Goal: Task Accomplishment & Management: Manage account settings

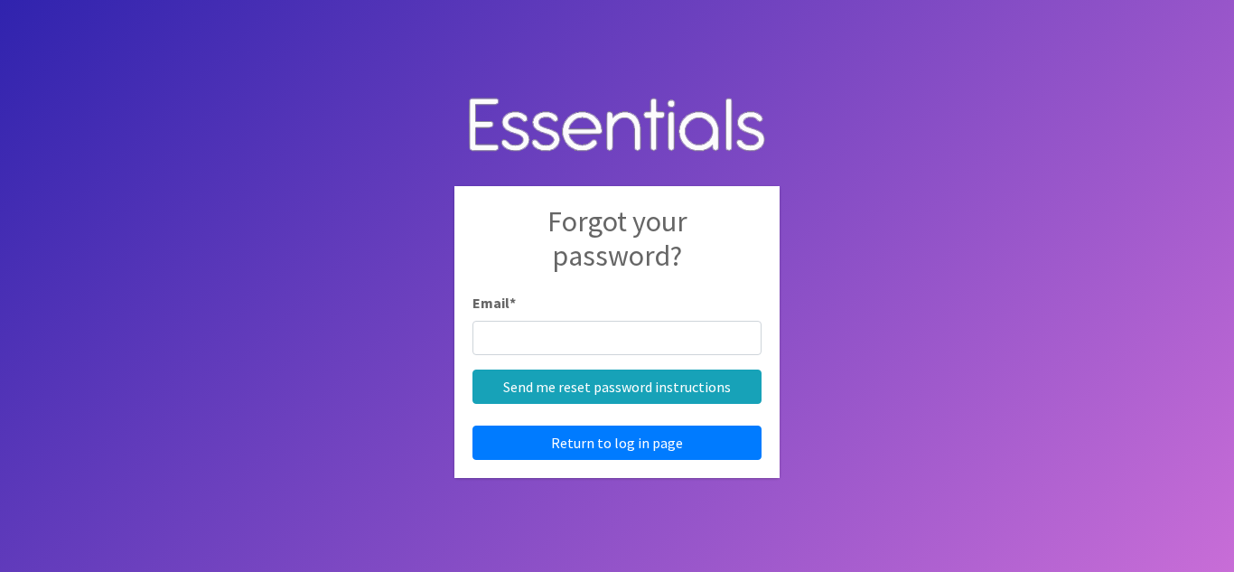
click at [900, 316] on body "Forgot your password? Email * Send me reset password instructions Return to log…" at bounding box center [617, 286] width 1234 height 572
click at [900, 317] on body "Forgot your password? Email * Send me reset password instructions Return to log…" at bounding box center [617, 286] width 1234 height 572
click at [680, 335] on input "Email *" at bounding box center [616, 338] width 289 height 34
type input "[EMAIL_ADDRESS][DOMAIN_NAME]"
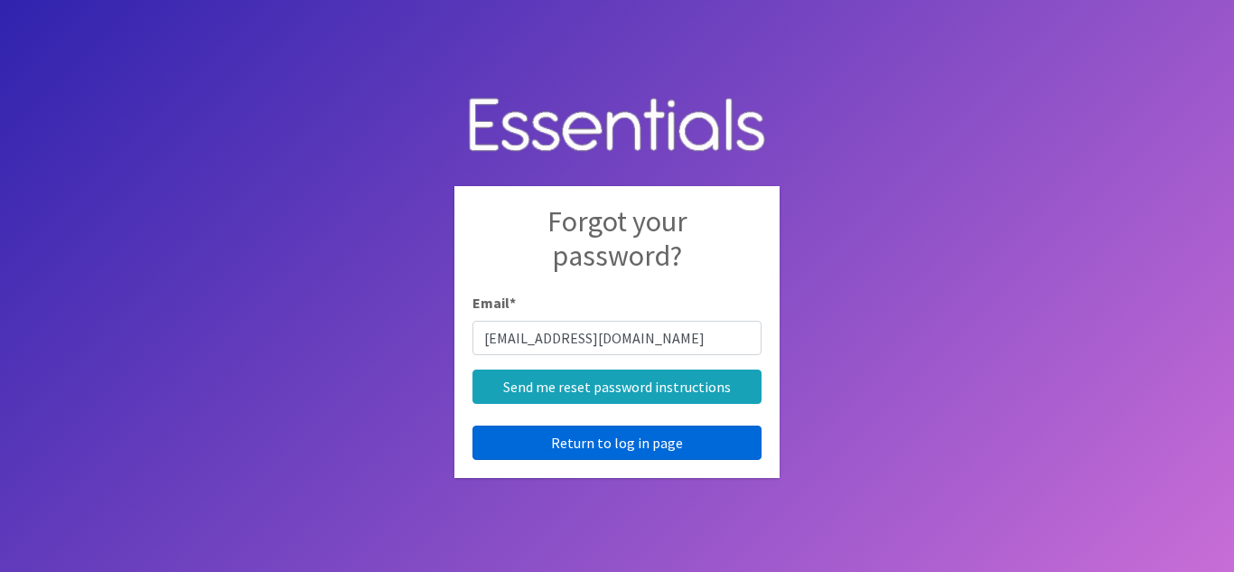
click at [604, 450] on link "Return to log in page" at bounding box center [616, 442] width 289 height 34
click at [576, 444] on link "Return to log in page" at bounding box center [616, 442] width 289 height 34
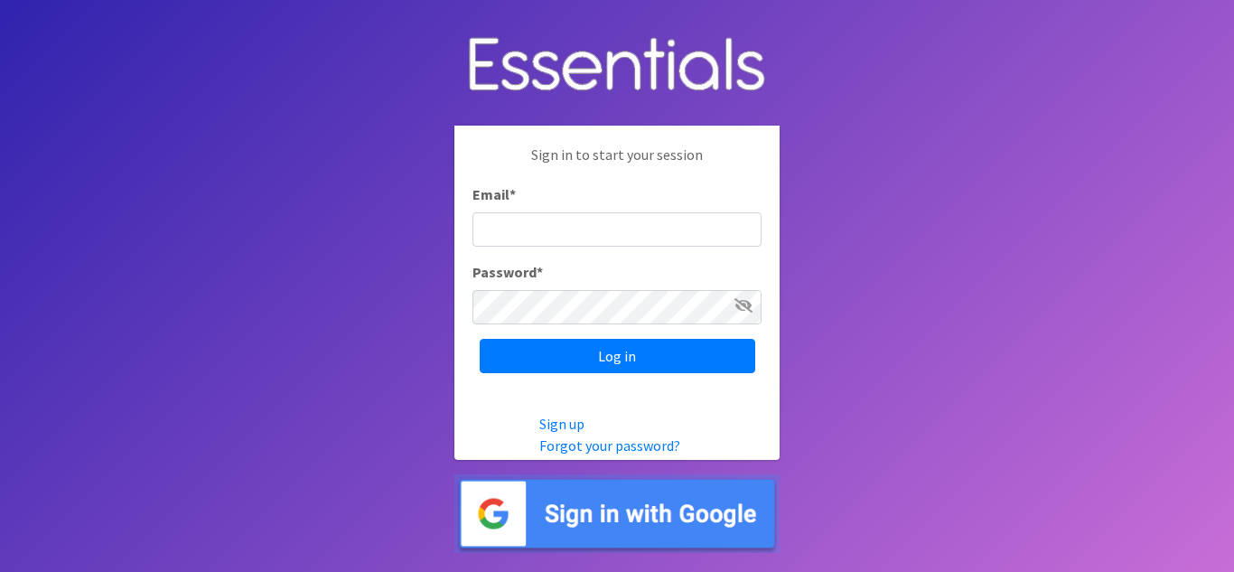
type input "[EMAIL_ADDRESS][DOMAIN_NAME]"
click at [751, 304] on icon at bounding box center [743, 305] width 18 height 14
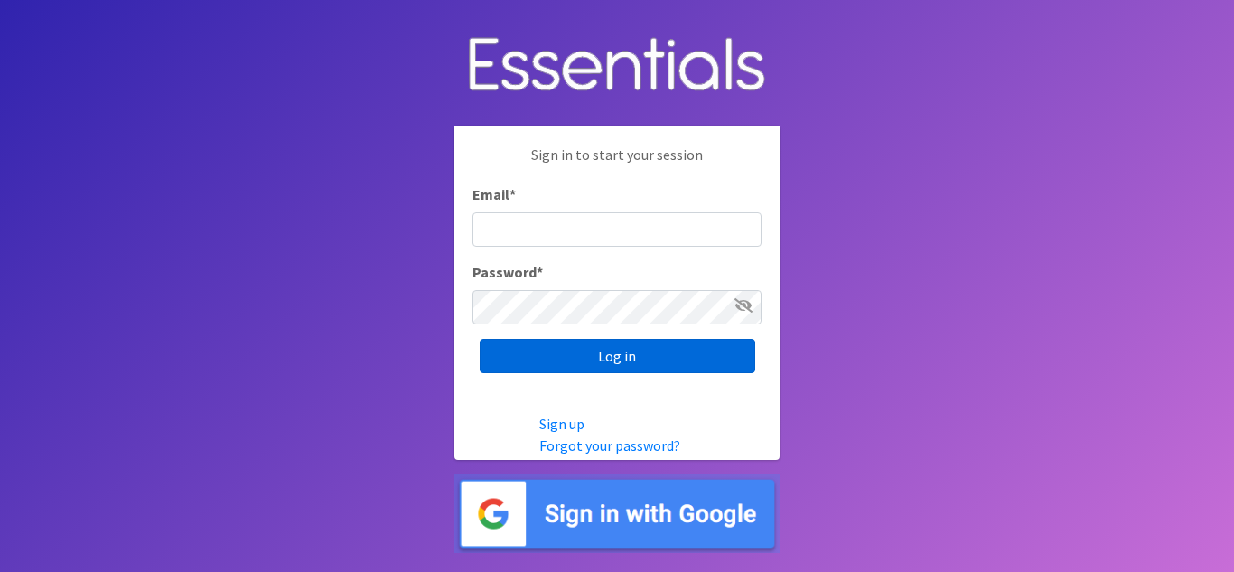
type input "[EMAIL_ADDRESS][DOMAIN_NAME]"
click at [650, 346] on input "Log in" at bounding box center [618, 356] width 276 height 34
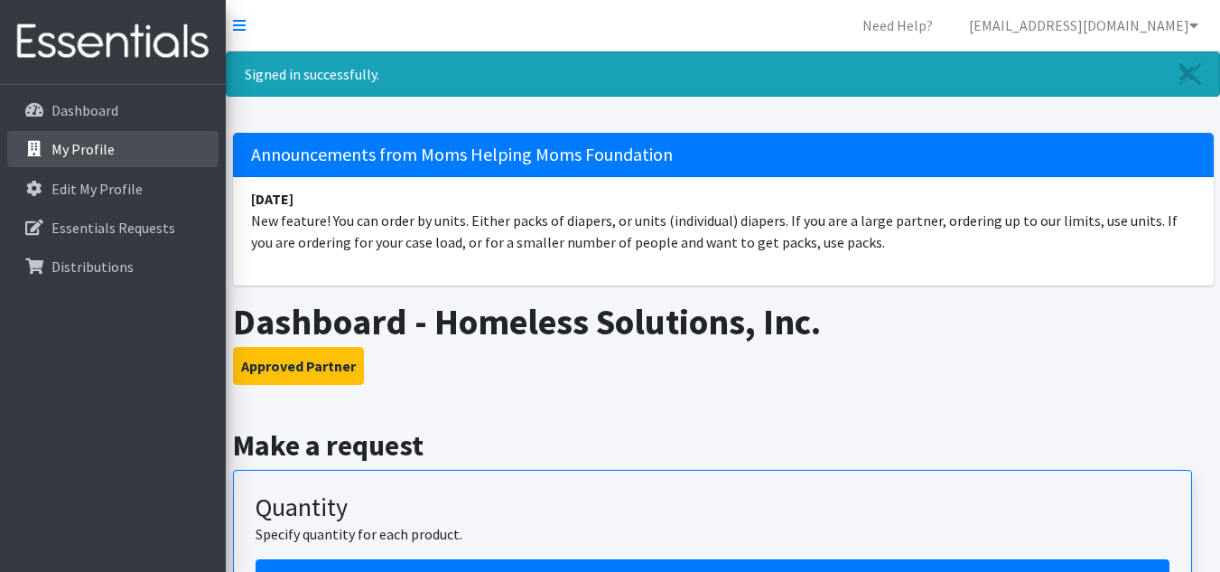
click at [58, 147] on p "My Profile" at bounding box center [82, 149] width 63 height 18
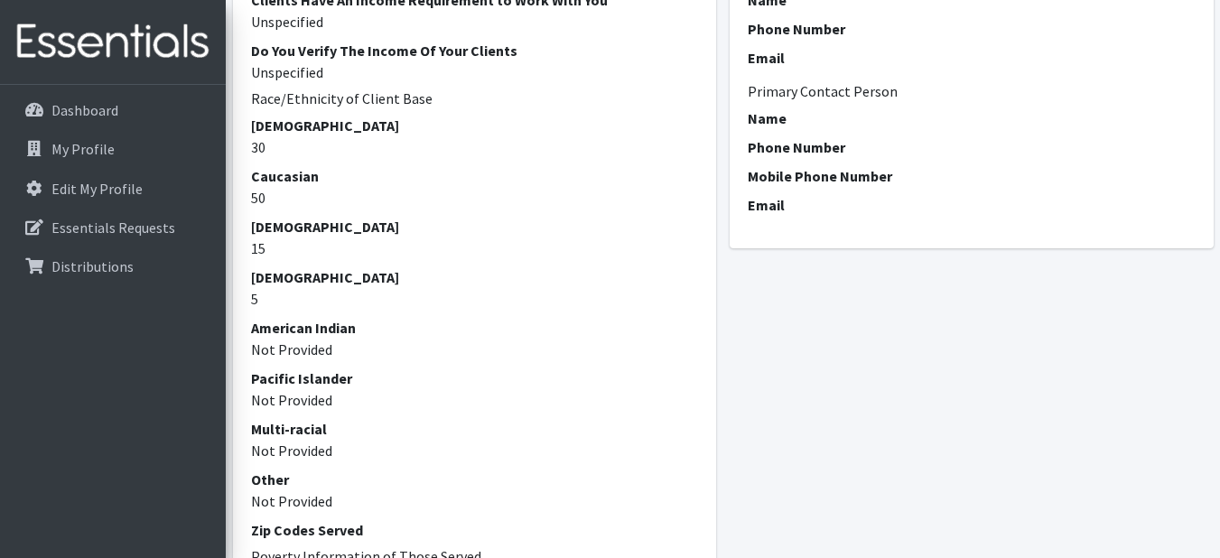
scroll to position [776, 0]
click at [55, 178] on link "Edit My Profile" at bounding box center [112, 189] width 211 height 36
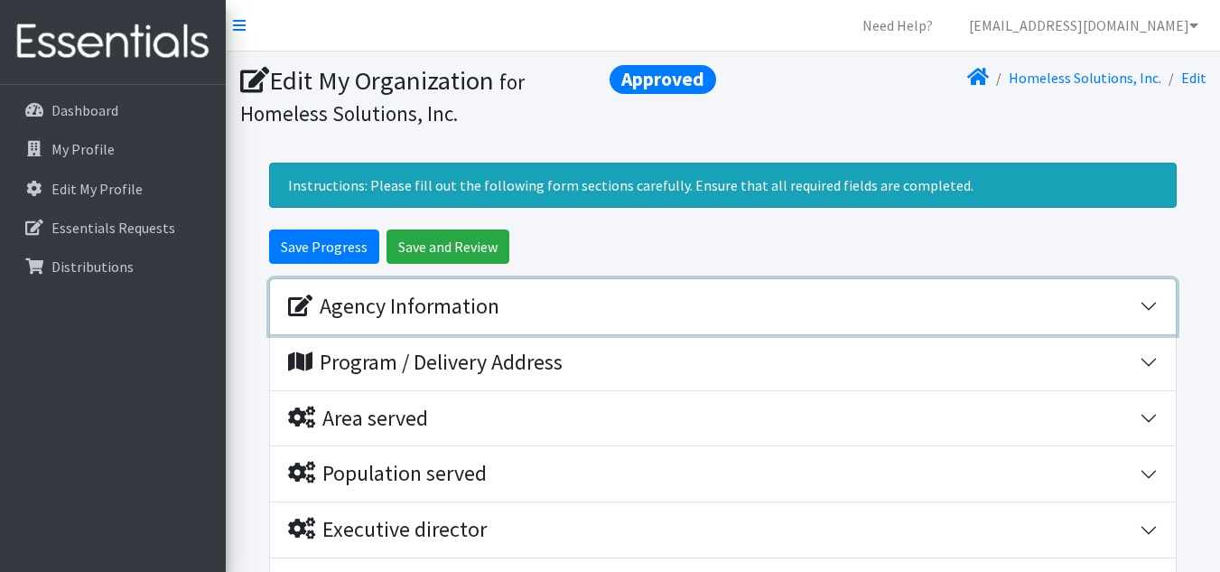
click at [557, 313] on div "Agency Information" at bounding box center [714, 307] width 852 height 26
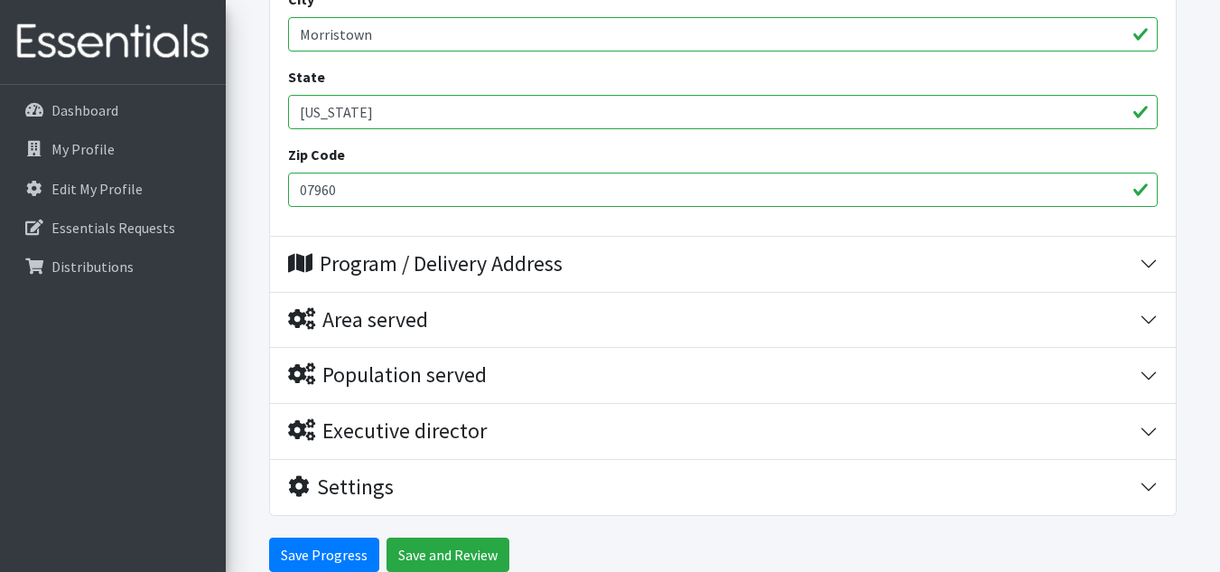
scroll to position [927, 0]
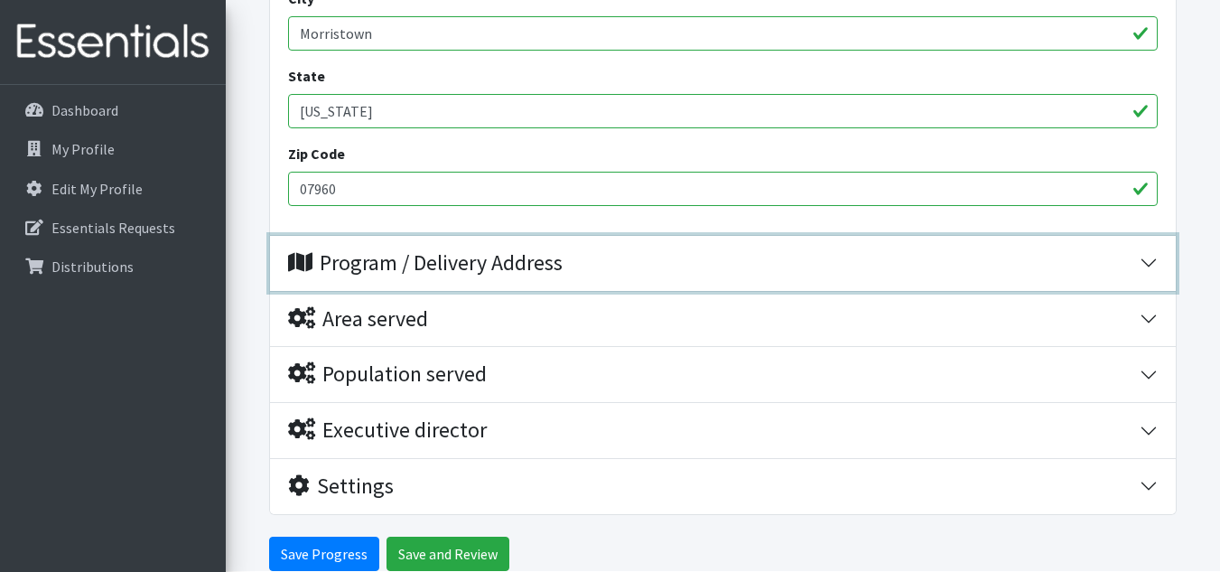
click at [513, 271] on div "Program / Delivery Address" at bounding box center [425, 263] width 275 height 26
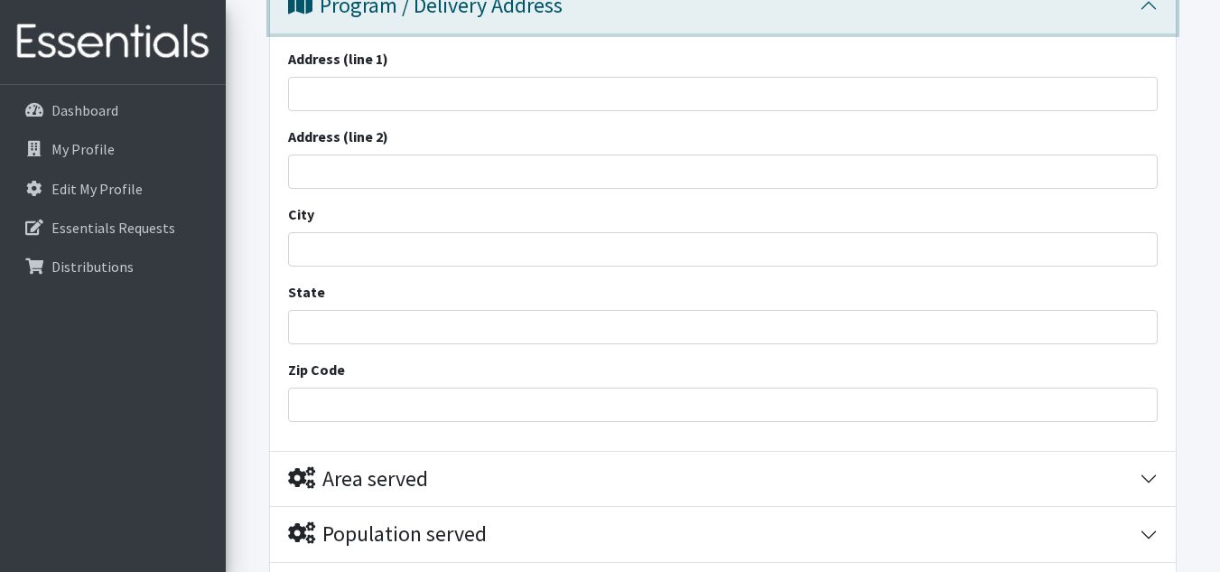
scroll to position [1425, 0]
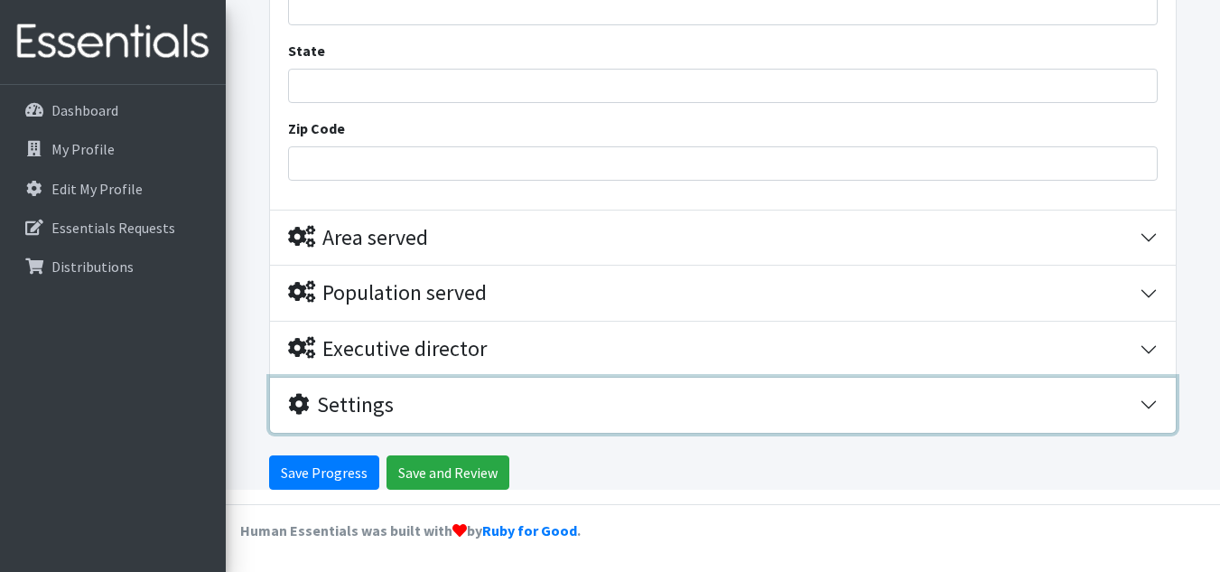
click at [381, 408] on div "Settings" at bounding box center [341, 405] width 106 height 26
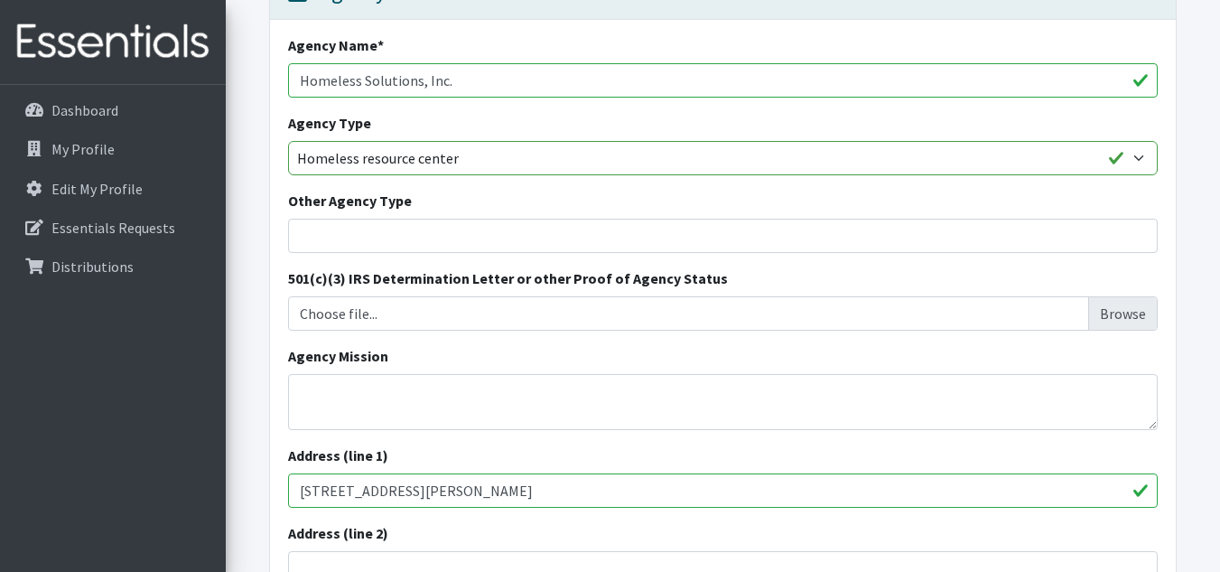
scroll to position [0, 0]
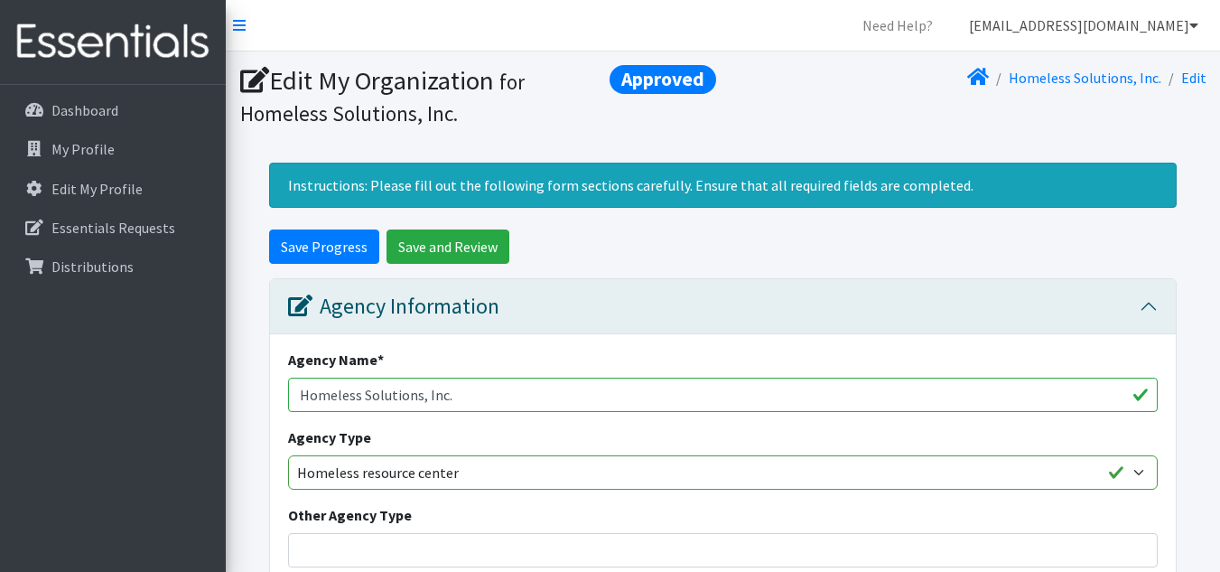
click at [1173, 18] on link "[EMAIL_ADDRESS][DOMAIN_NAME]" at bounding box center [1084, 25] width 258 height 36
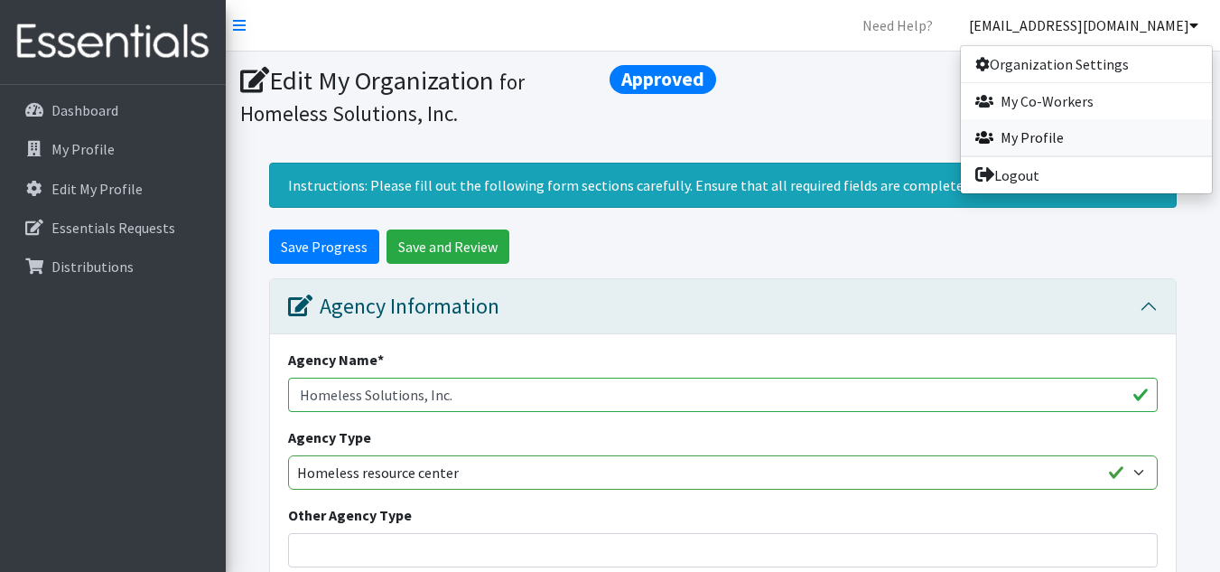
click at [1008, 147] on link "My Profile" at bounding box center [1086, 137] width 251 height 36
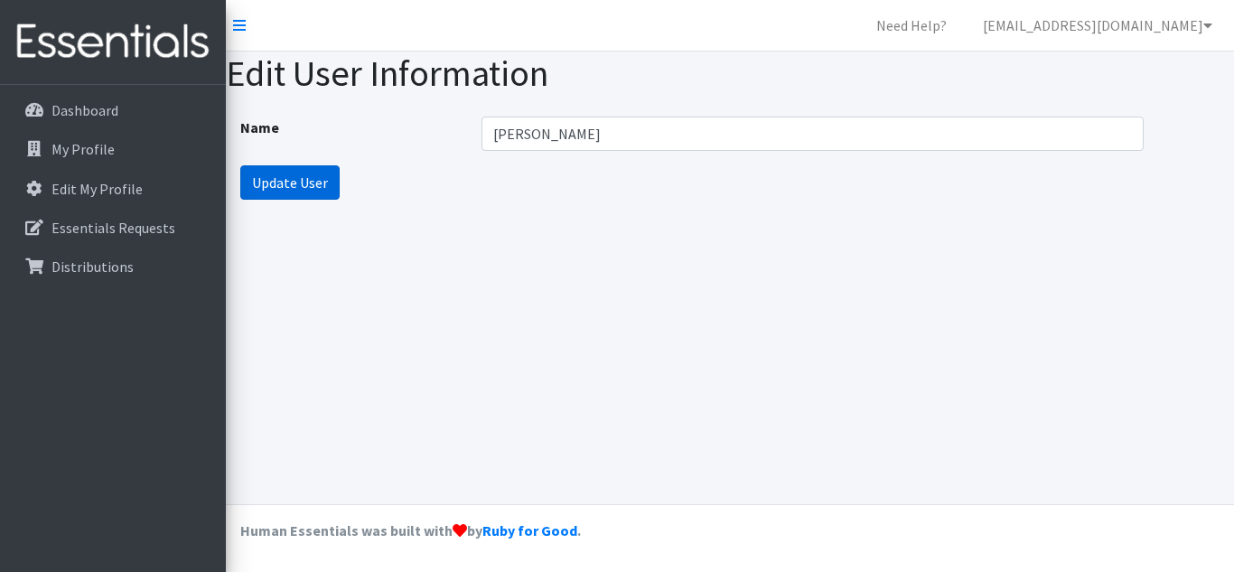
click at [323, 177] on input "Update User" at bounding box center [289, 182] width 99 height 34
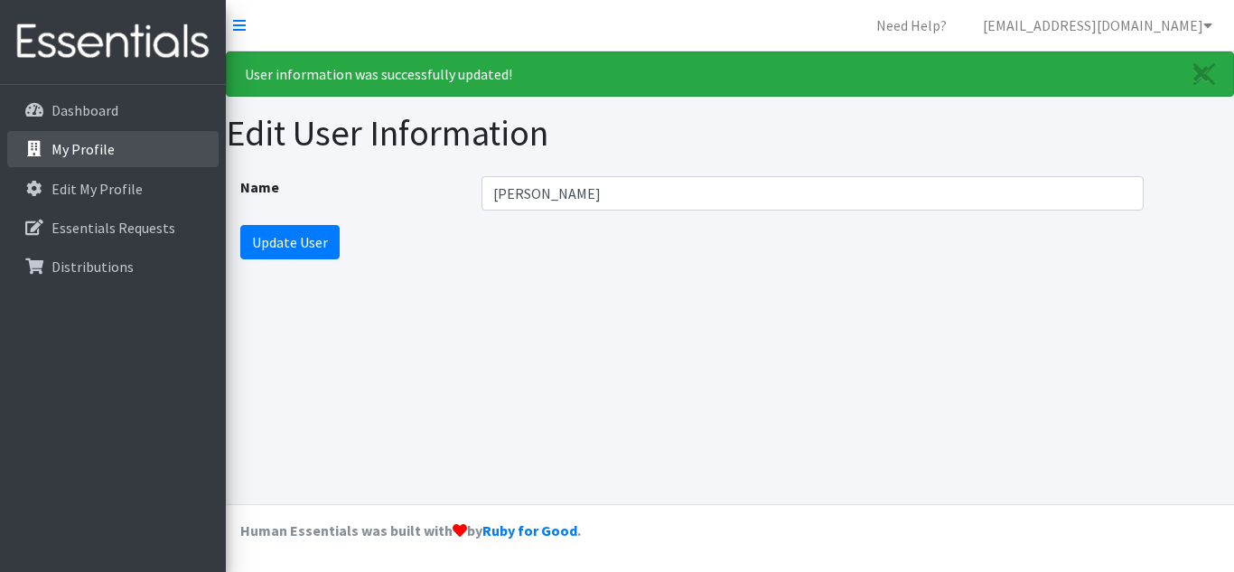
click at [70, 146] on p "My Profile" at bounding box center [82, 149] width 63 height 18
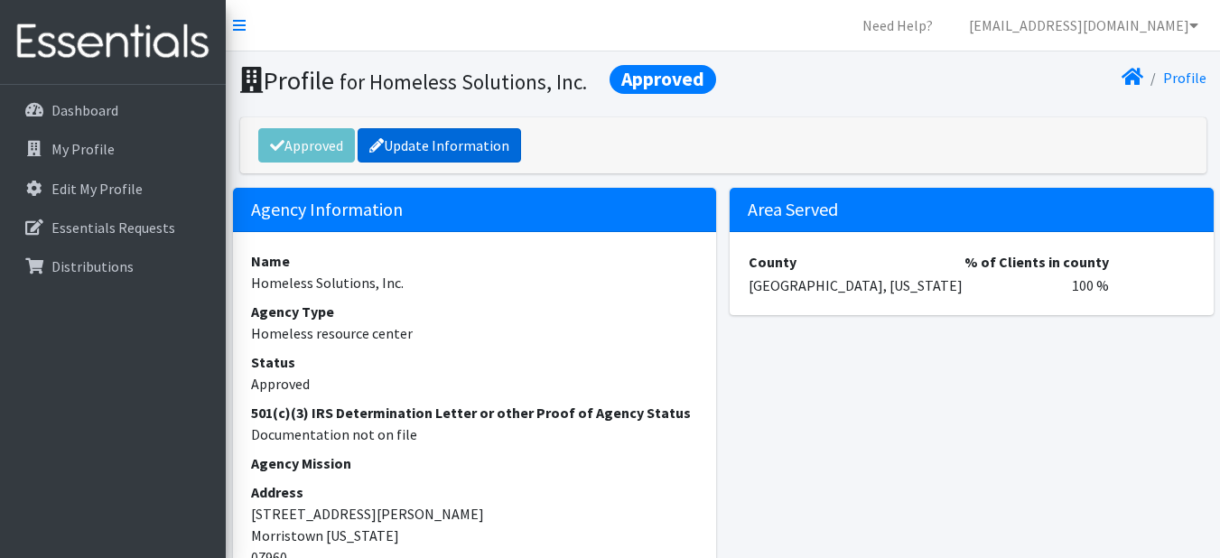
click at [454, 142] on link "Update Information" at bounding box center [440, 145] width 164 height 34
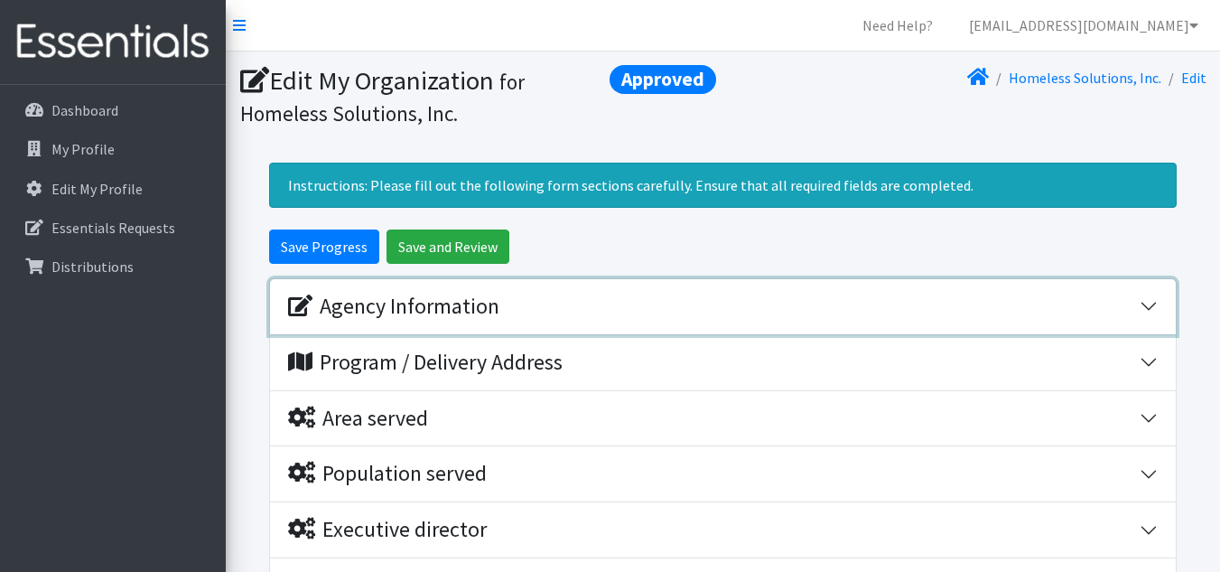
click at [500, 331] on button "Agency Information" at bounding box center [723, 306] width 906 height 55
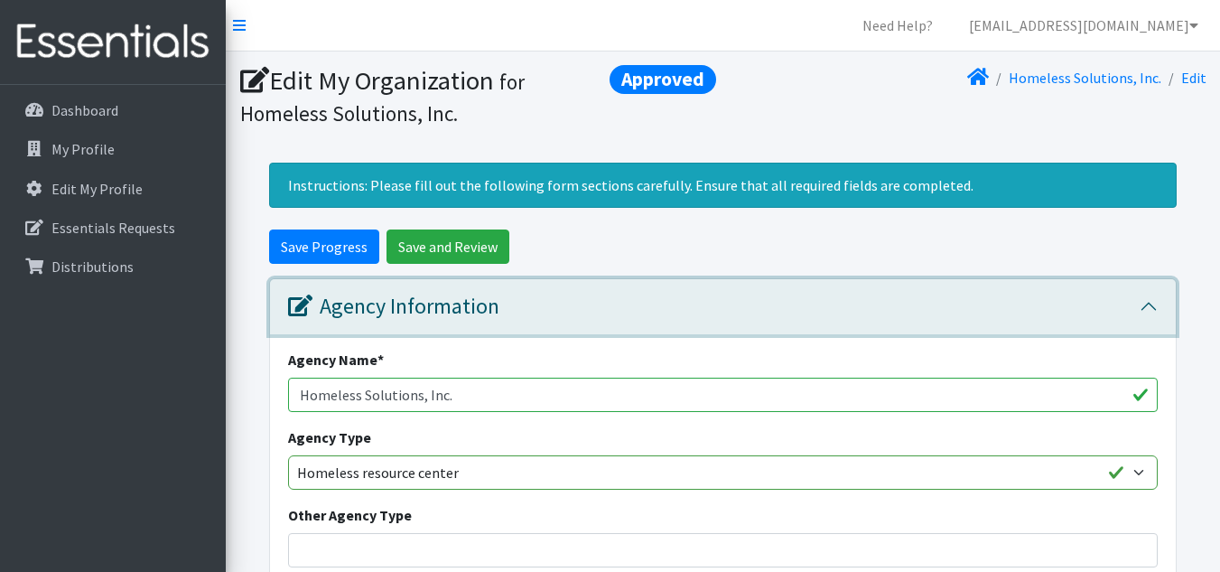
click at [818, 307] on div "Agency Information" at bounding box center [714, 307] width 852 height 26
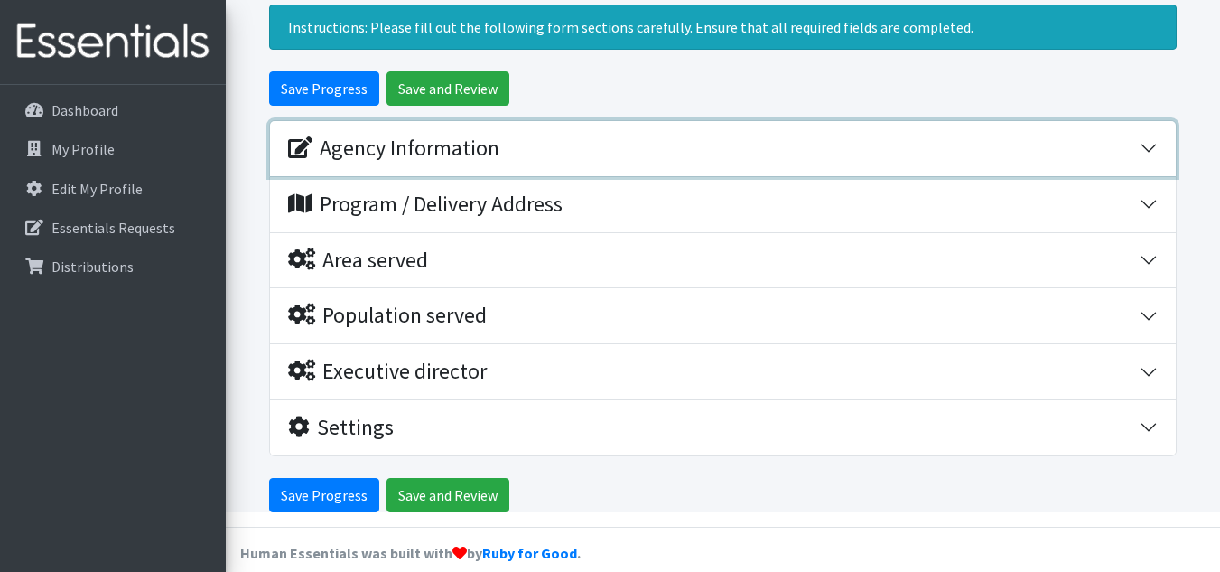
scroll to position [181, 0]
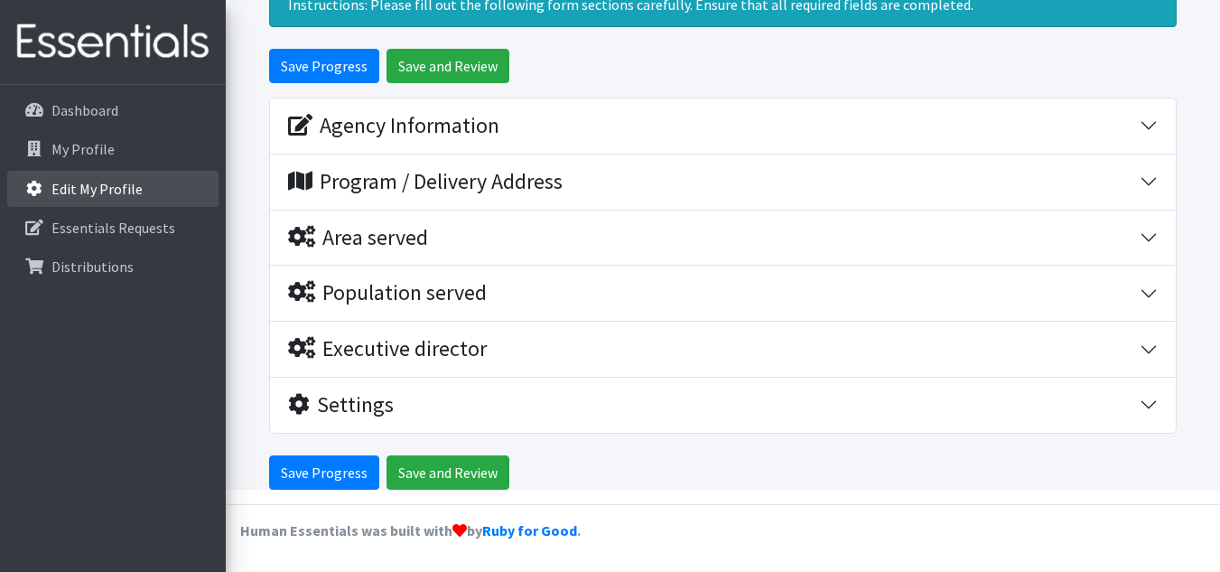
click at [78, 198] on link "Edit My Profile" at bounding box center [112, 189] width 211 height 36
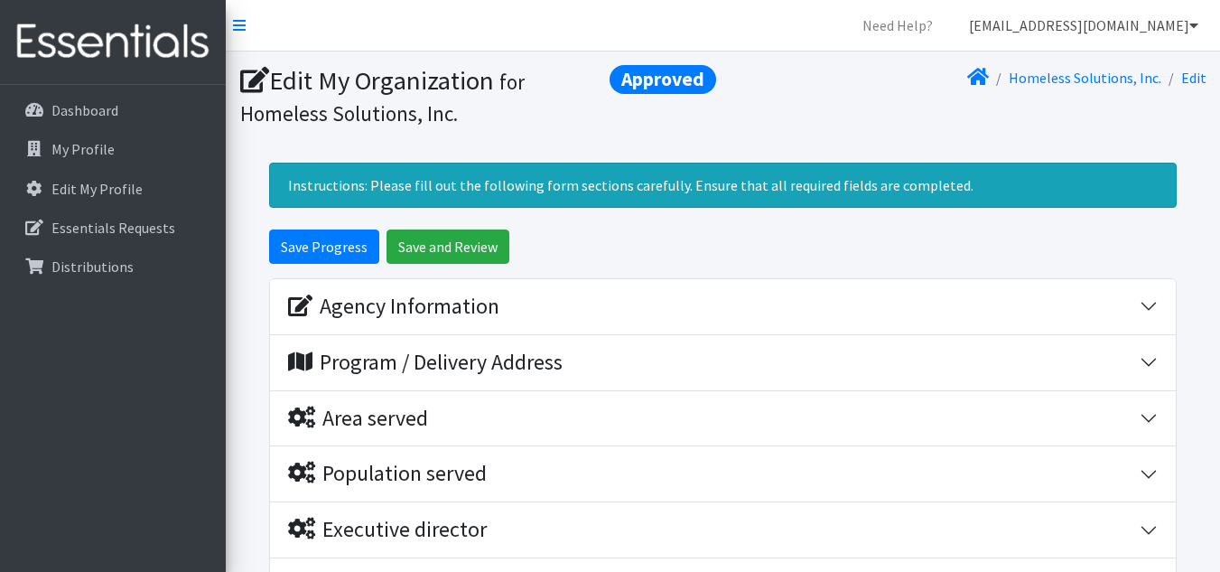
click at [1126, 29] on link "[EMAIL_ADDRESS][DOMAIN_NAME]" at bounding box center [1084, 25] width 258 height 36
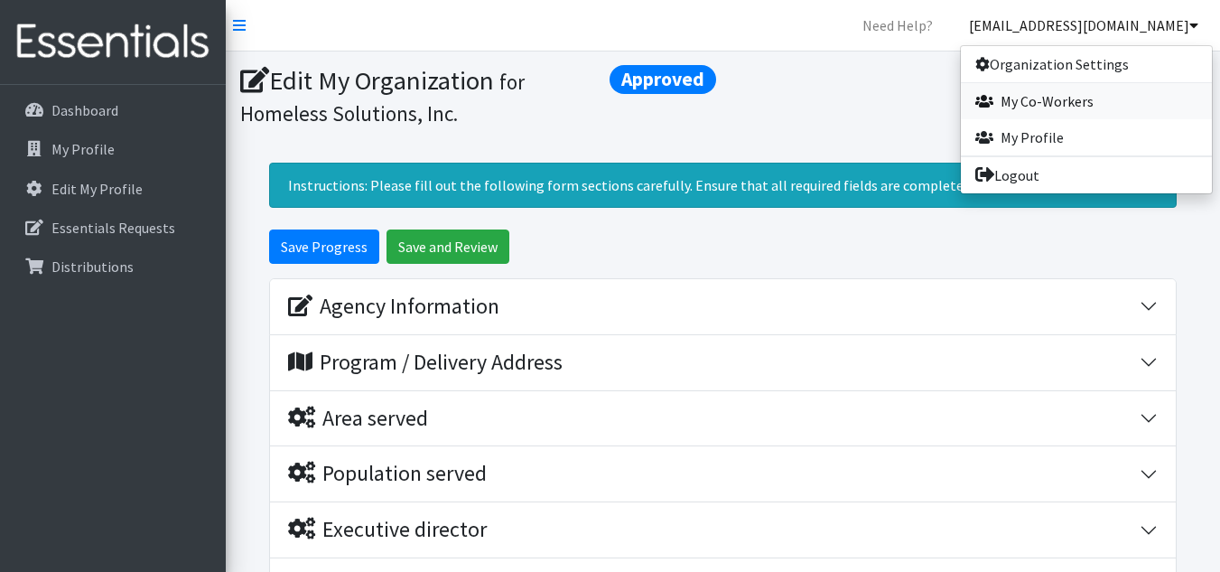
click at [1059, 97] on link "My Co-Workers" at bounding box center [1086, 101] width 251 height 36
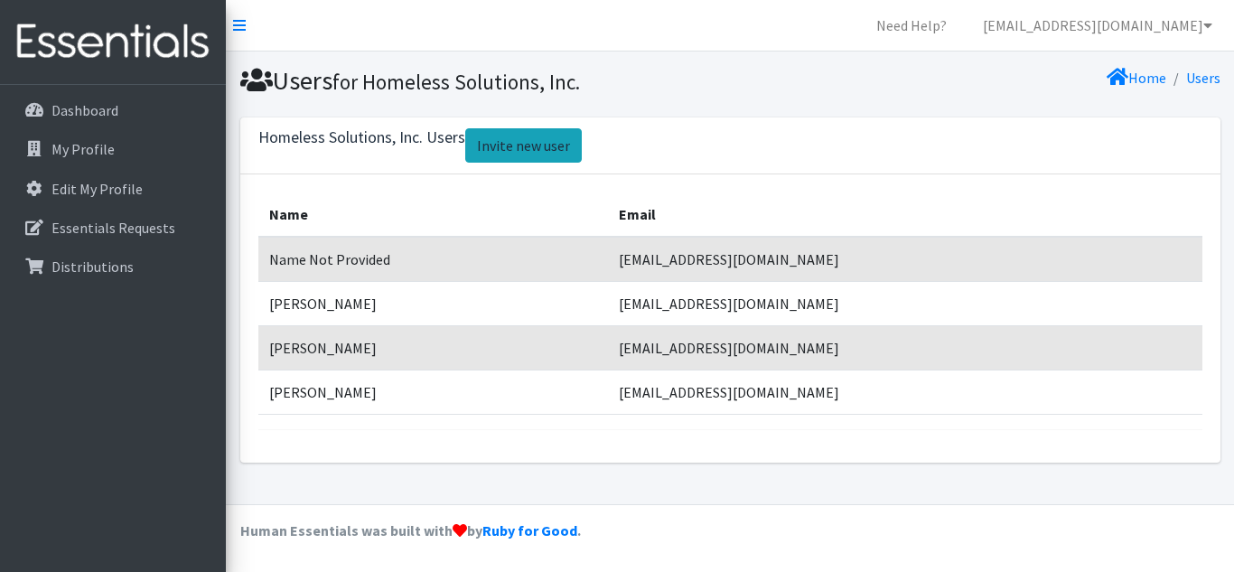
click at [528, 148] on link "Invite new user" at bounding box center [523, 145] width 117 height 34
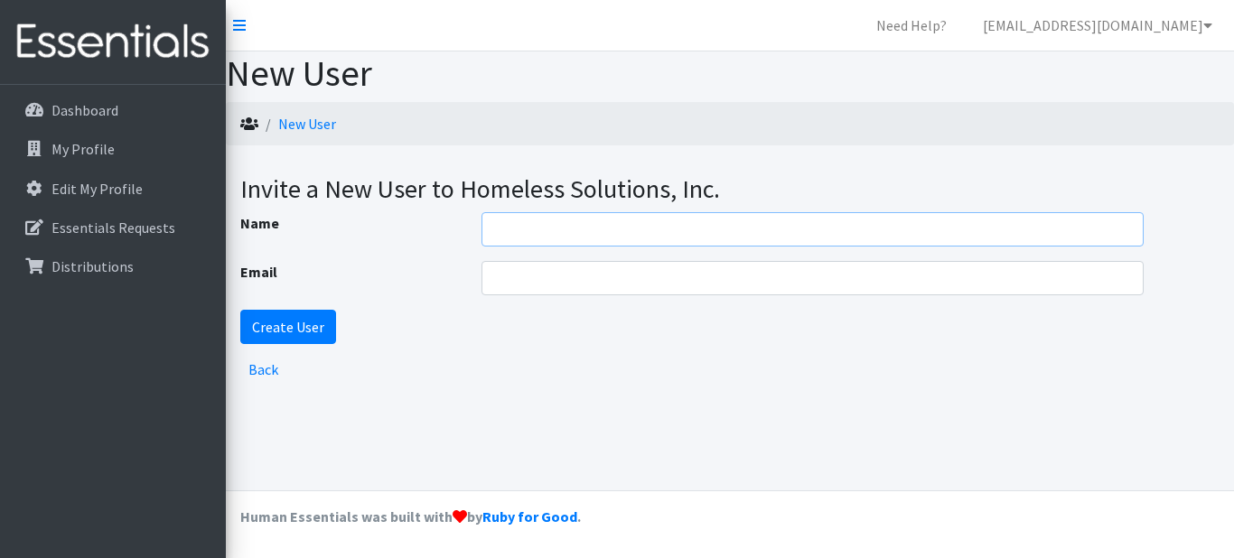
click at [537, 233] on input "Name" at bounding box center [812, 229] width 662 height 34
type input "[PERSON_NAME]"
click at [554, 276] on input "Email" at bounding box center [812, 278] width 662 height 34
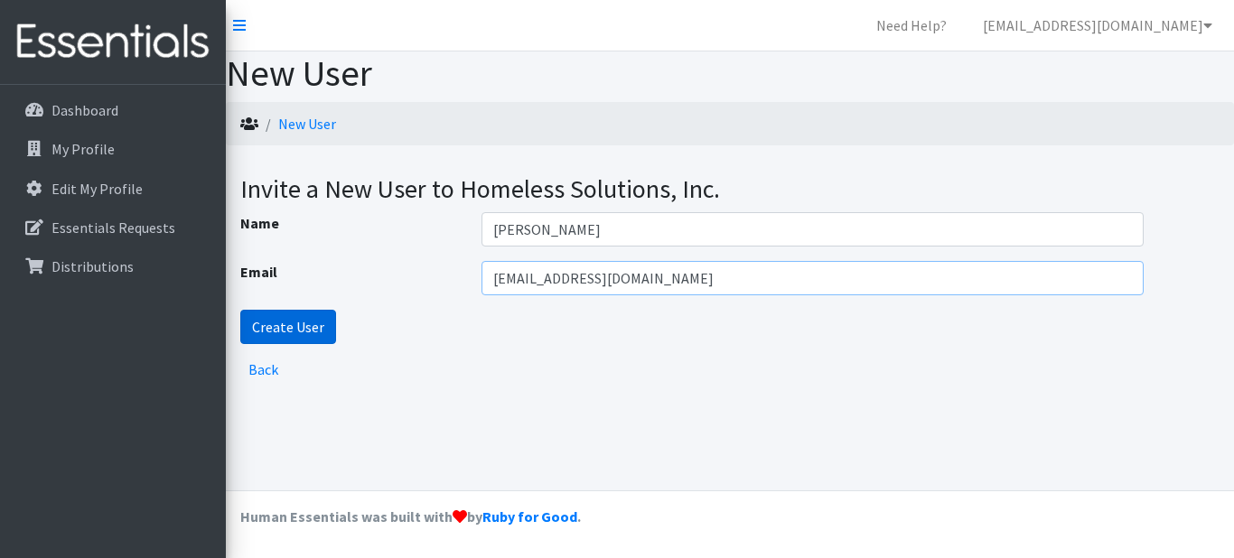
type input "[EMAIL_ADDRESS][DOMAIN_NAME]"
click at [278, 330] on input "Create User" at bounding box center [288, 327] width 96 height 34
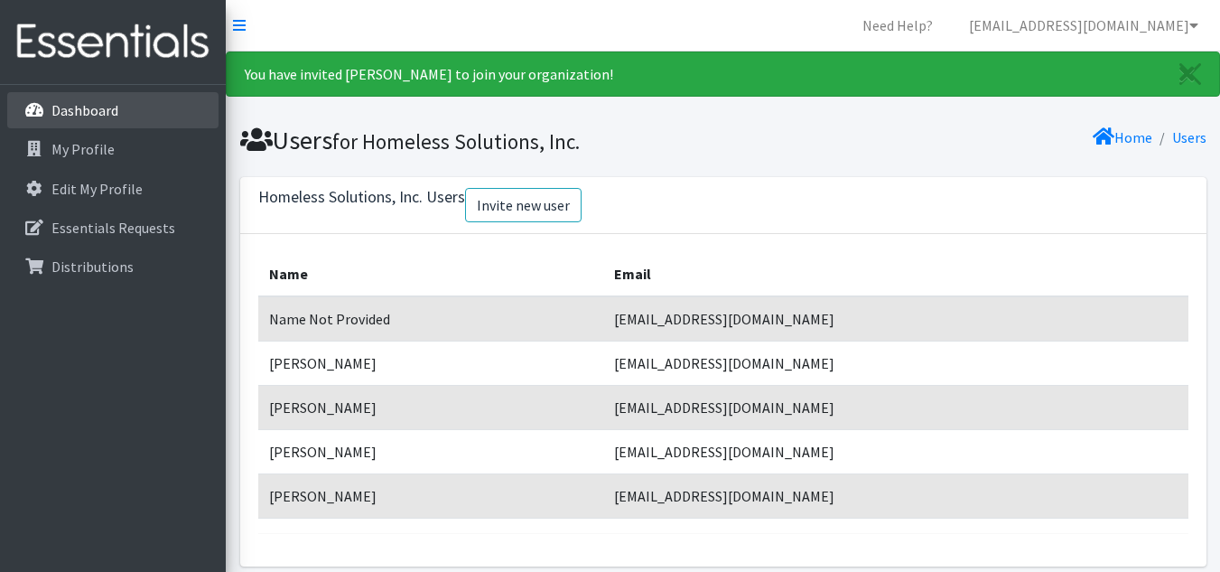
click at [90, 107] on p "Dashboard" at bounding box center [84, 110] width 67 height 18
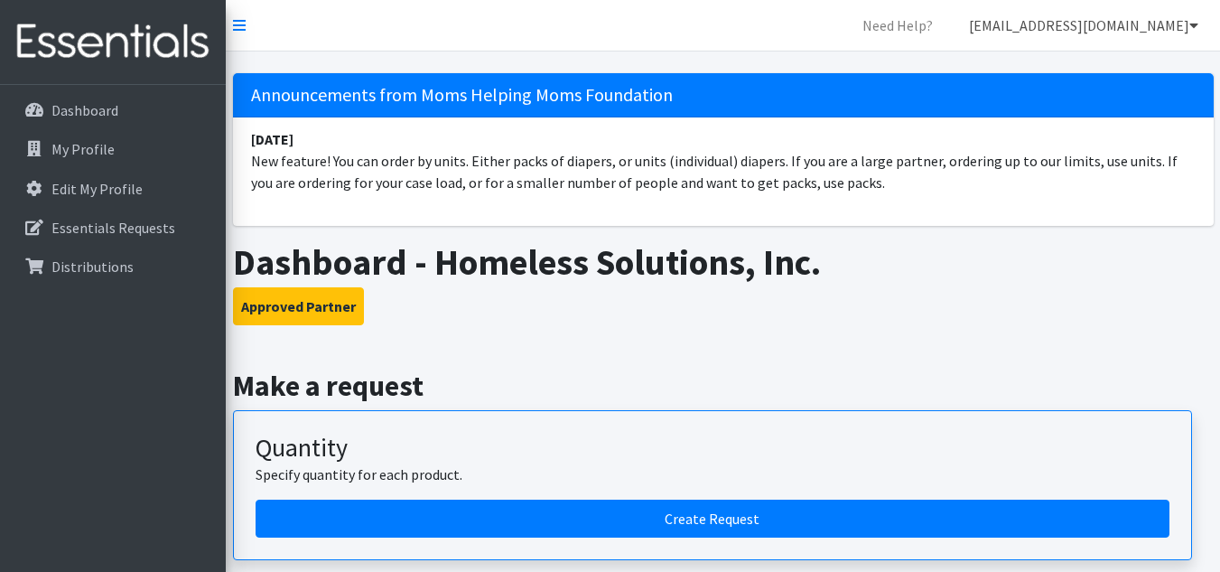
click at [1174, 24] on link "[EMAIL_ADDRESS][DOMAIN_NAME]" at bounding box center [1084, 25] width 258 height 36
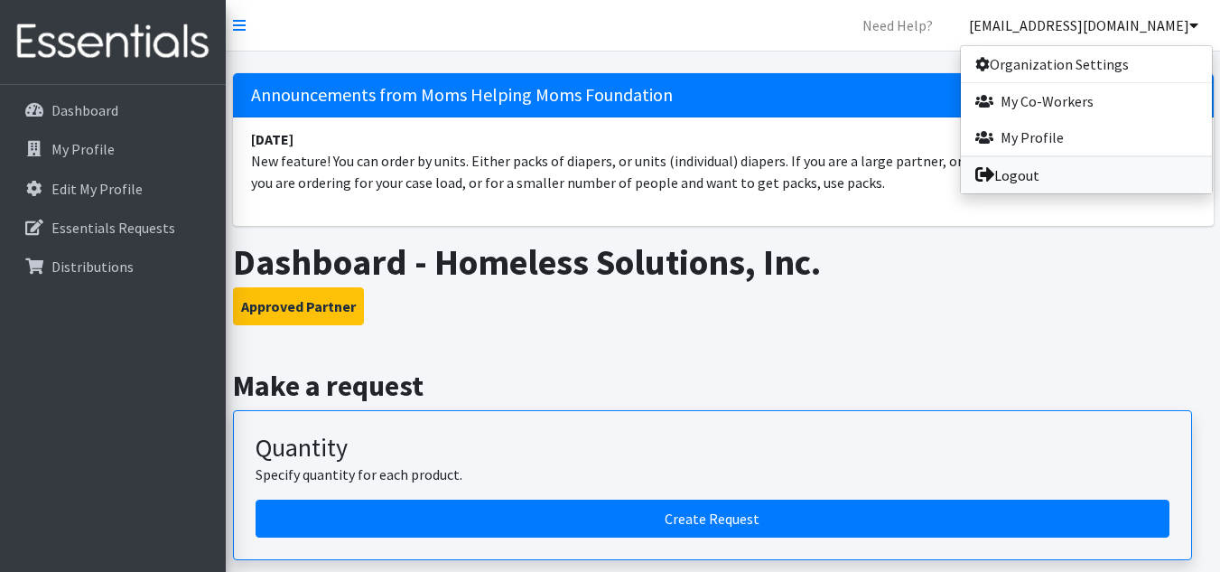
click at [1004, 181] on link "Logout" at bounding box center [1086, 175] width 251 height 36
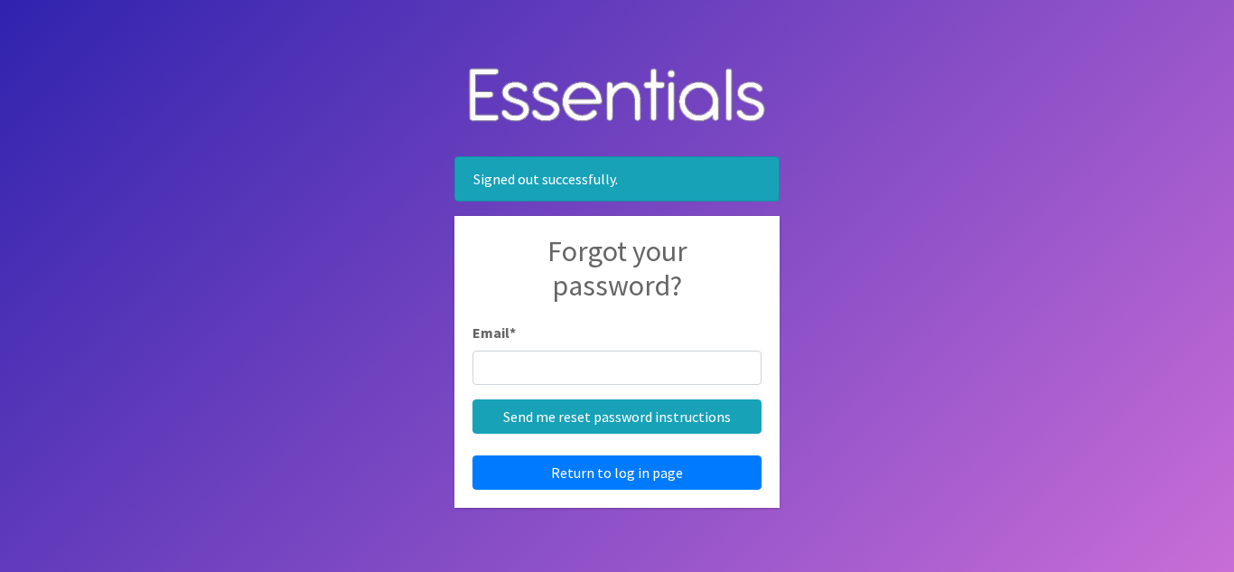
click at [918, 392] on body "Signed out successfully. Forgot your password? Email * Send me reset password i…" at bounding box center [617, 286] width 1234 height 572
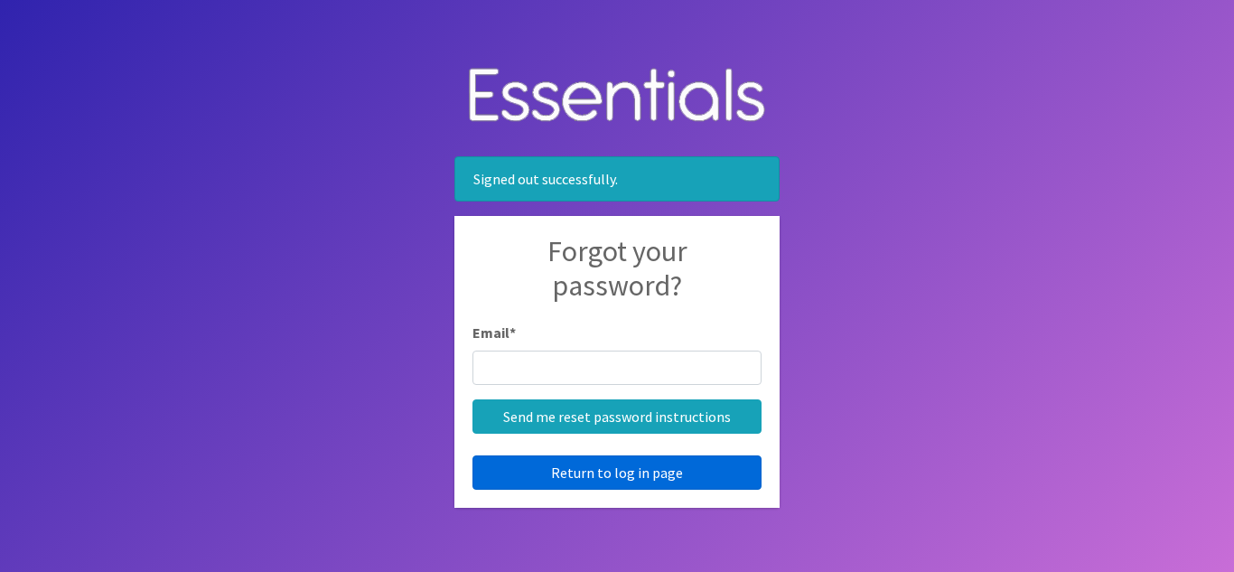
click at [546, 471] on link "Return to log in page" at bounding box center [616, 472] width 289 height 34
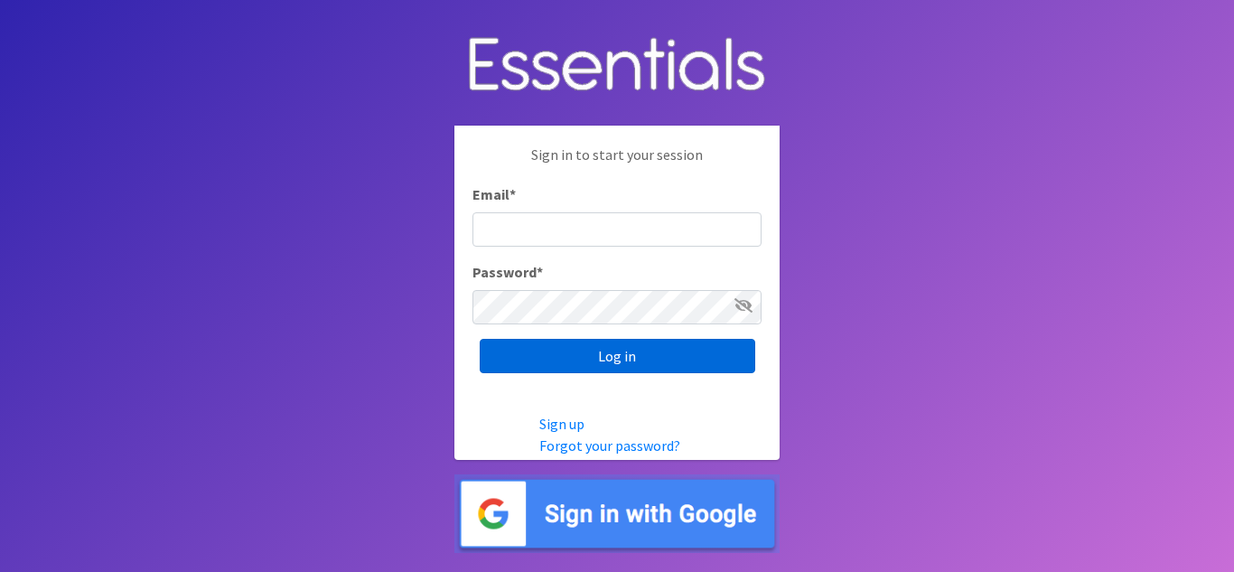
type input "[EMAIL_ADDRESS][DOMAIN_NAME]"
click at [571, 350] on input "Log in" at bounding box center [618, 356] width 276 height 34
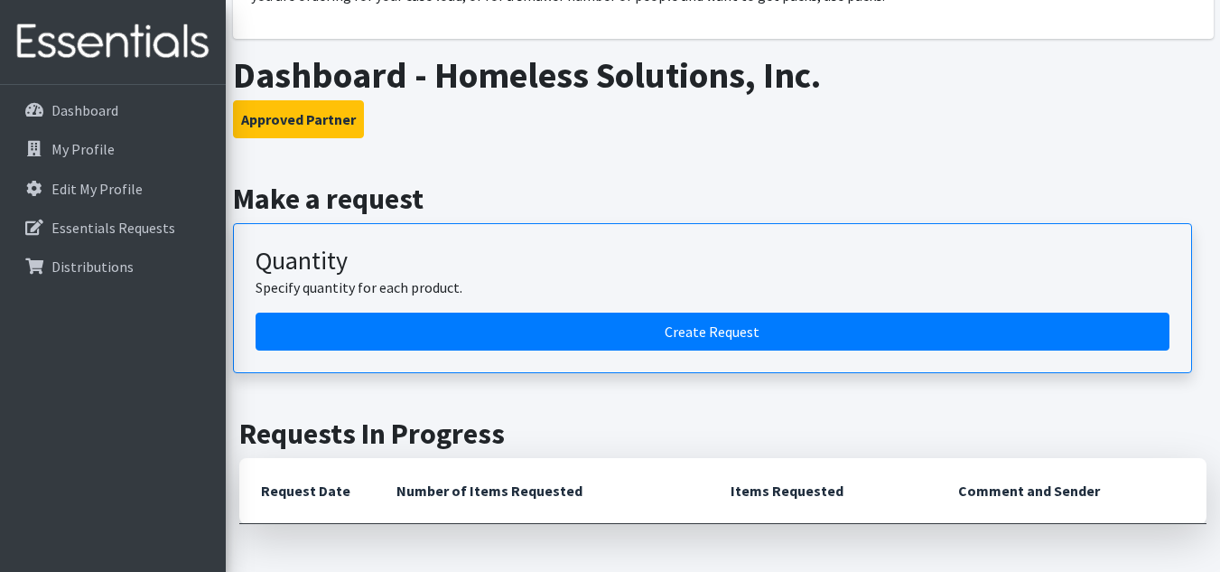
scroll to position [250, 0]
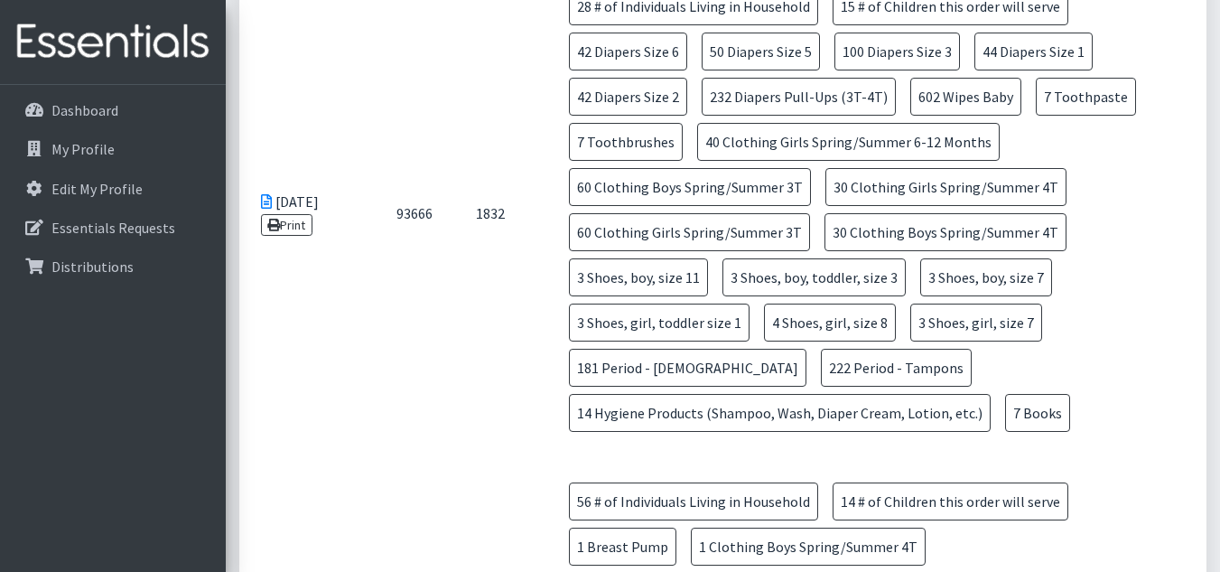
scroll to position [1130, 0]
click at [297, 224] on link "Print" at bounding box center [286, 224] width 51 height 22
